Goal: Task Accomplishment & Management: Manage account settings

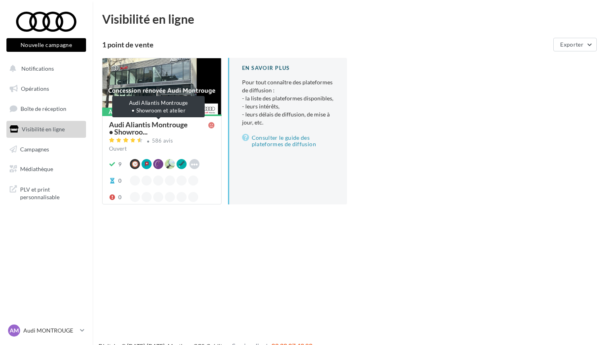
click at [157, 127] on span "Audi Aliantis Montrouge • Showroo..." at bounding box center [158, 128] width 99 height 14
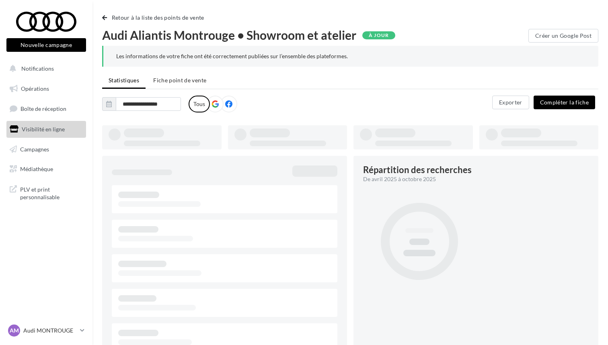
type input "**********"
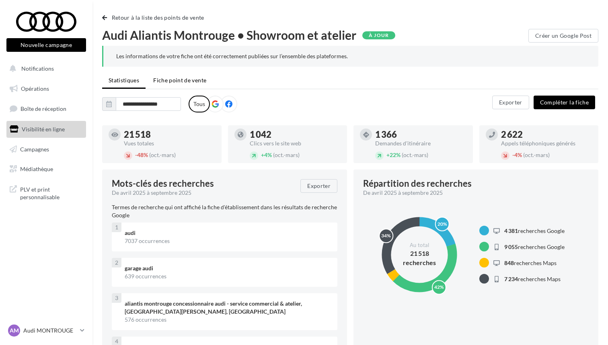
click at [179, 76] on li "Fiche point de vente" at bounding box center [180, 80] width 66 height 14
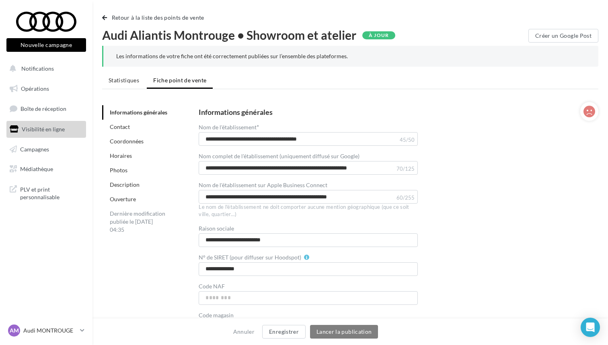
click at [127, 154] on link "Horaires" at bounding box center [121, 155] width 22 height 7
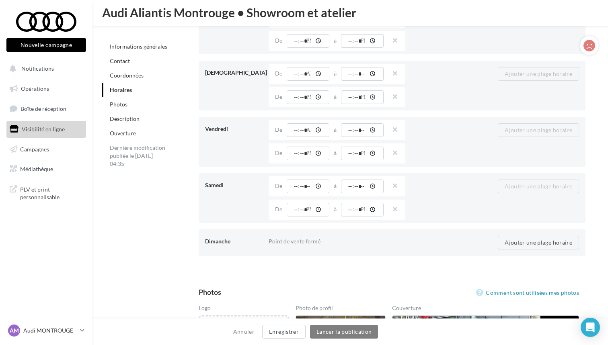
scroll to position [927, 0]
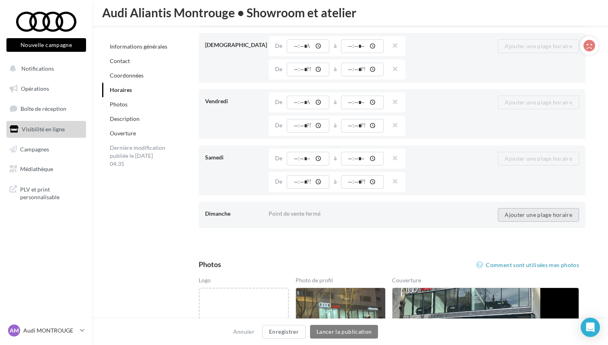
click at [552, 218] on button "Ajouter une plage horaire" at bounding box center [538, 215] width 81 height 14
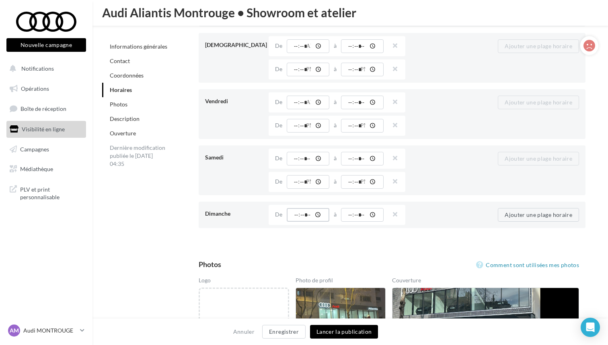
click at [309, 216] on input "time" at bounding box center [308, 215] width 43 height 14
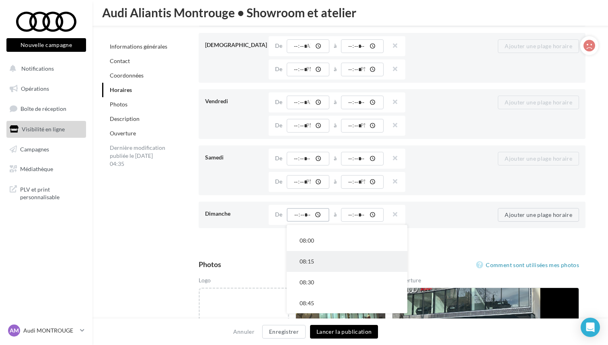
scroll to position [771, 0]
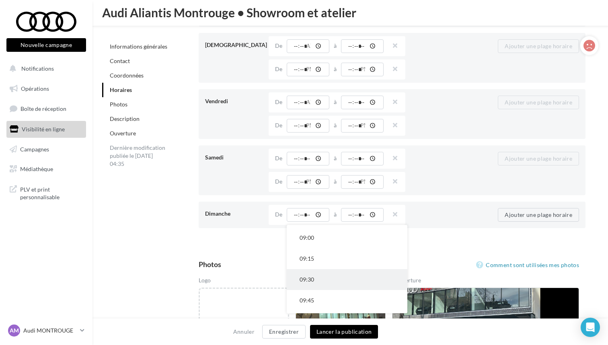
click at [323, 279] on button "09:30" at bounding box center [347, 279] width 121 height 21
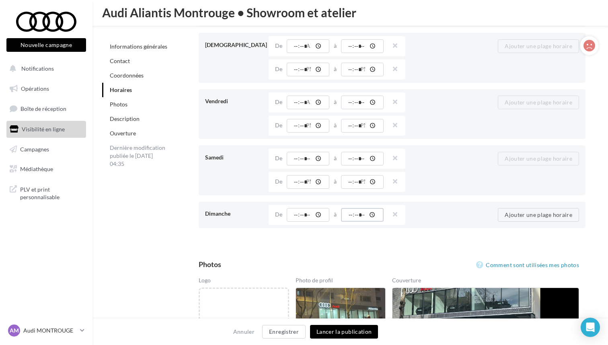
click at [358, 212] on input "time" at bounding box center [362, 215] width 43 height 14
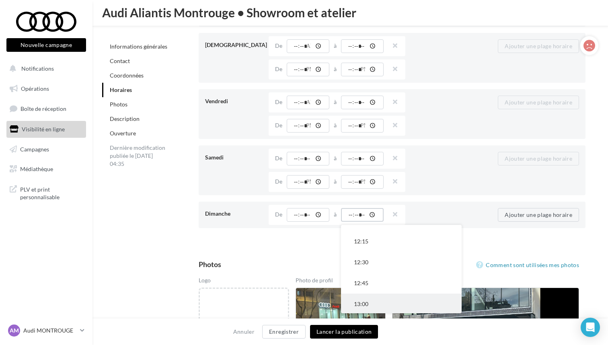
scroll to position [224, 0]
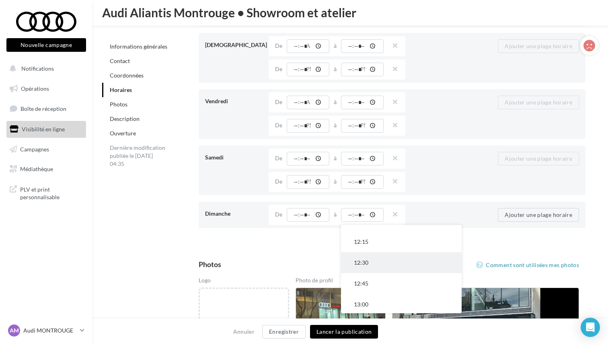
click at [367, 262] on button "12:30" at bounding box center [401, 263] width 121 height 21
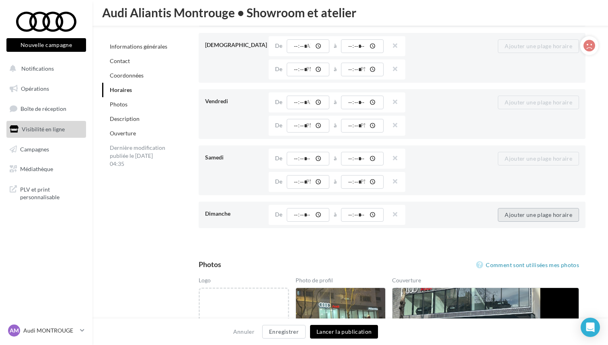
click at [511, 214] on button "Ajouter une plage horaire" at bounding box center [538, 215] width 81 height 14
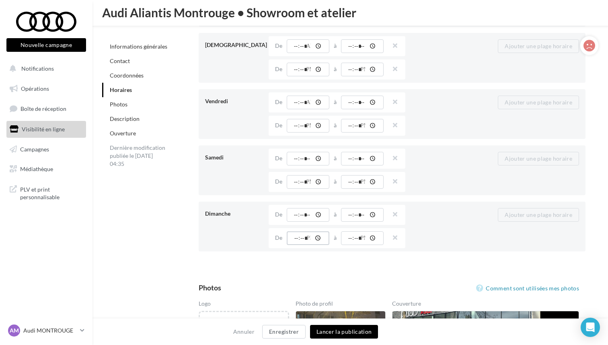
click at [302, 236] on input "time" at bounding box center [308, 239] width 43 height 14
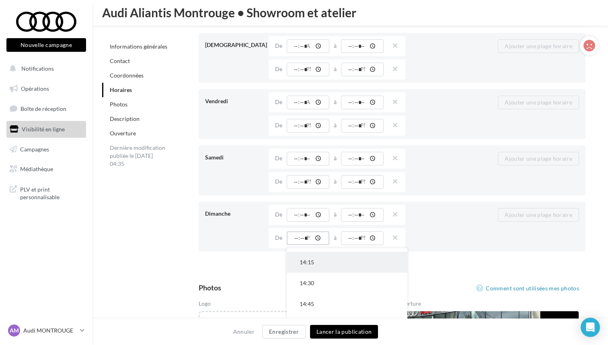
scroll to position [118, 0]
click at [314, 267] on button "14:00" at bounding box center [347, 266] width 121 height 21
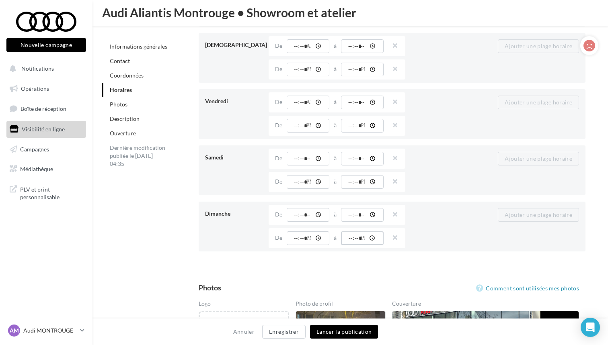
click at [360, 233] on input "time" at bounding box center [362, 239] width 43 height 14
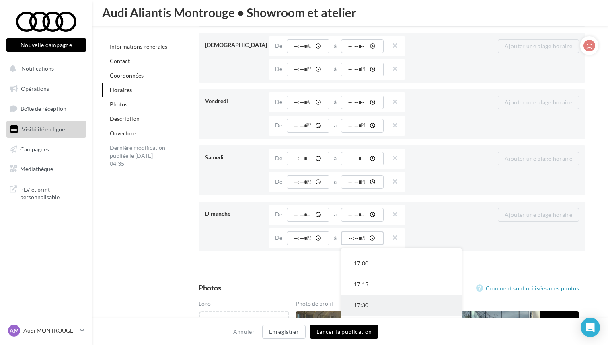
scroll to position [288, 0]
click at [353, 297] on button "18:00" at bounding box center [401, 305] width 121 height 21
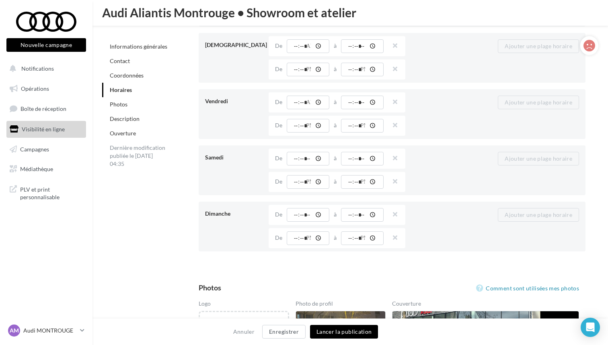
click at [348, 331] on button "Lancer la publication" at bounding box center [344, 332] width 68 height 14
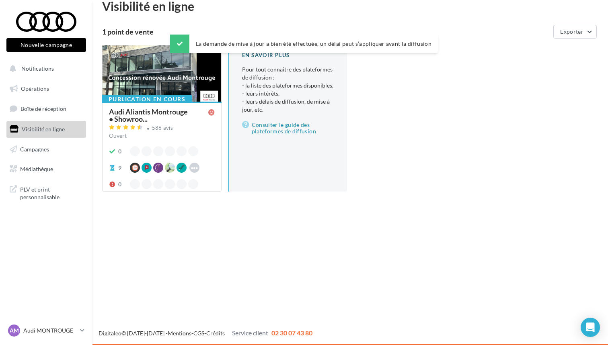
scroll to position [13, 0]
click at [70, 329] on p "Audi MONTROUGE" at bounding box center [49, 331] width 53 height 8
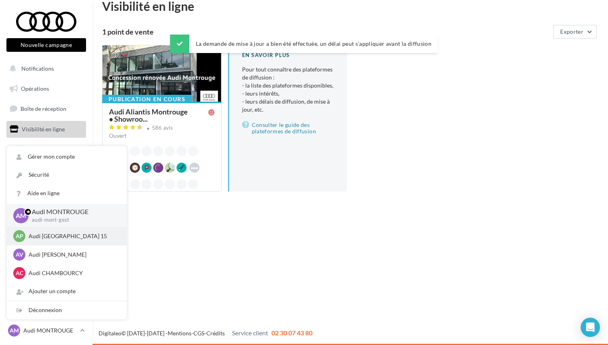
click at [63, 235] on p "Audi [GEOGRAPHIC_DATA] 15" at bounding box center [73, 236] width 88 height 8
